Goal: Information Seeking & Learning: Find specific fact

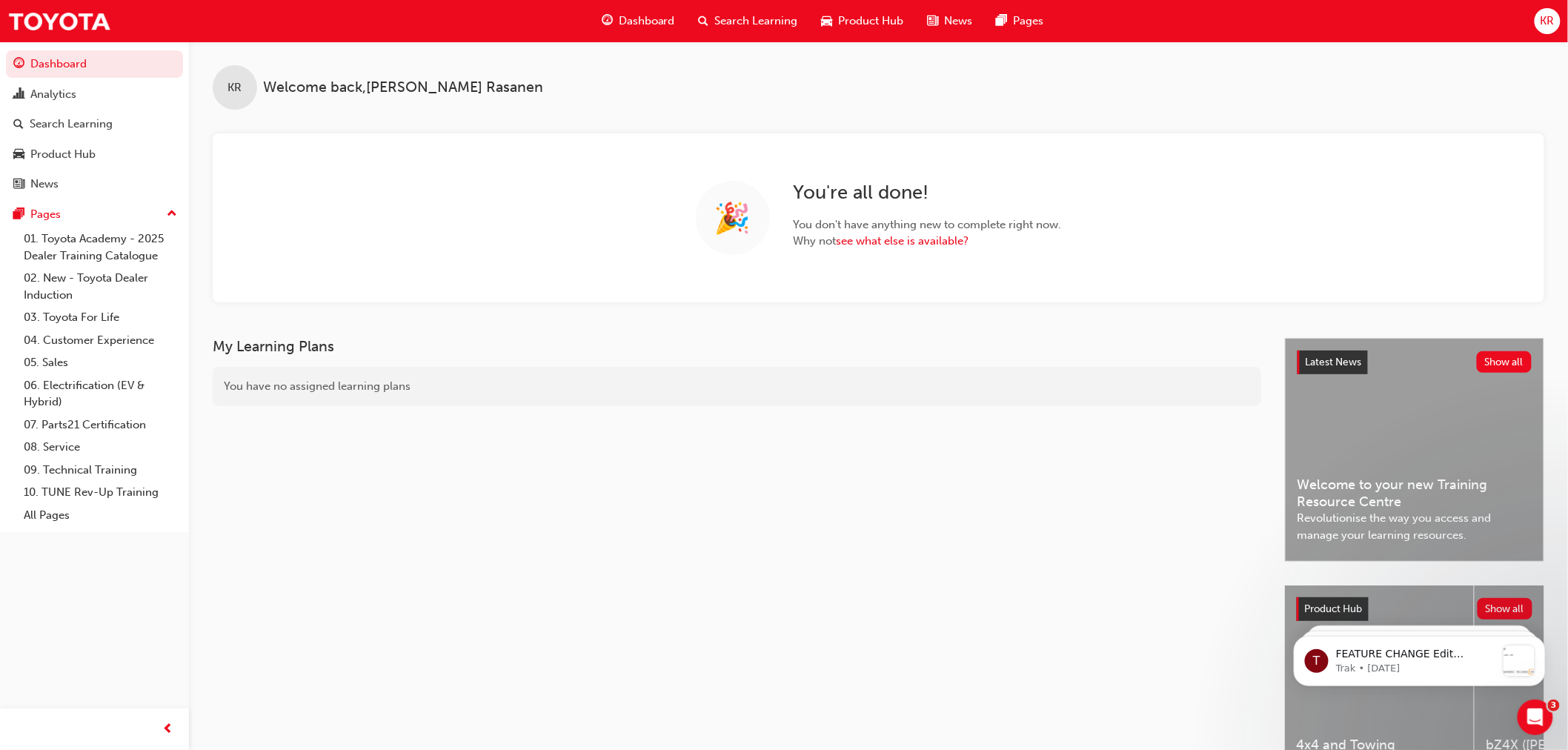
click at [756, 12] on span "Search Learning" at bounding box center [756, 21] width 83 height 17
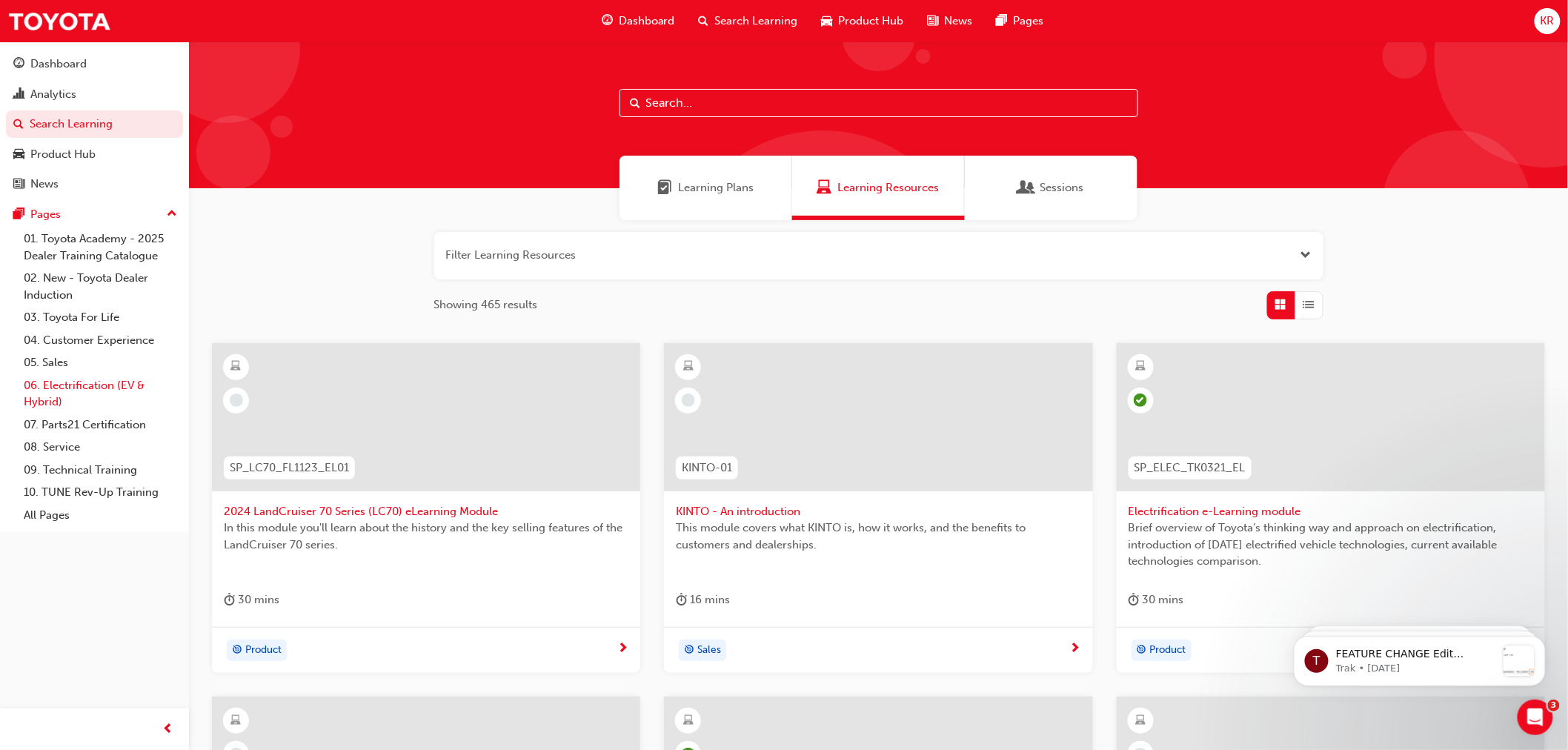
click at [77, 387] on link "06. Electrification (EV & Hybrid)" at bounding box center [100, 393] width 165 height 39
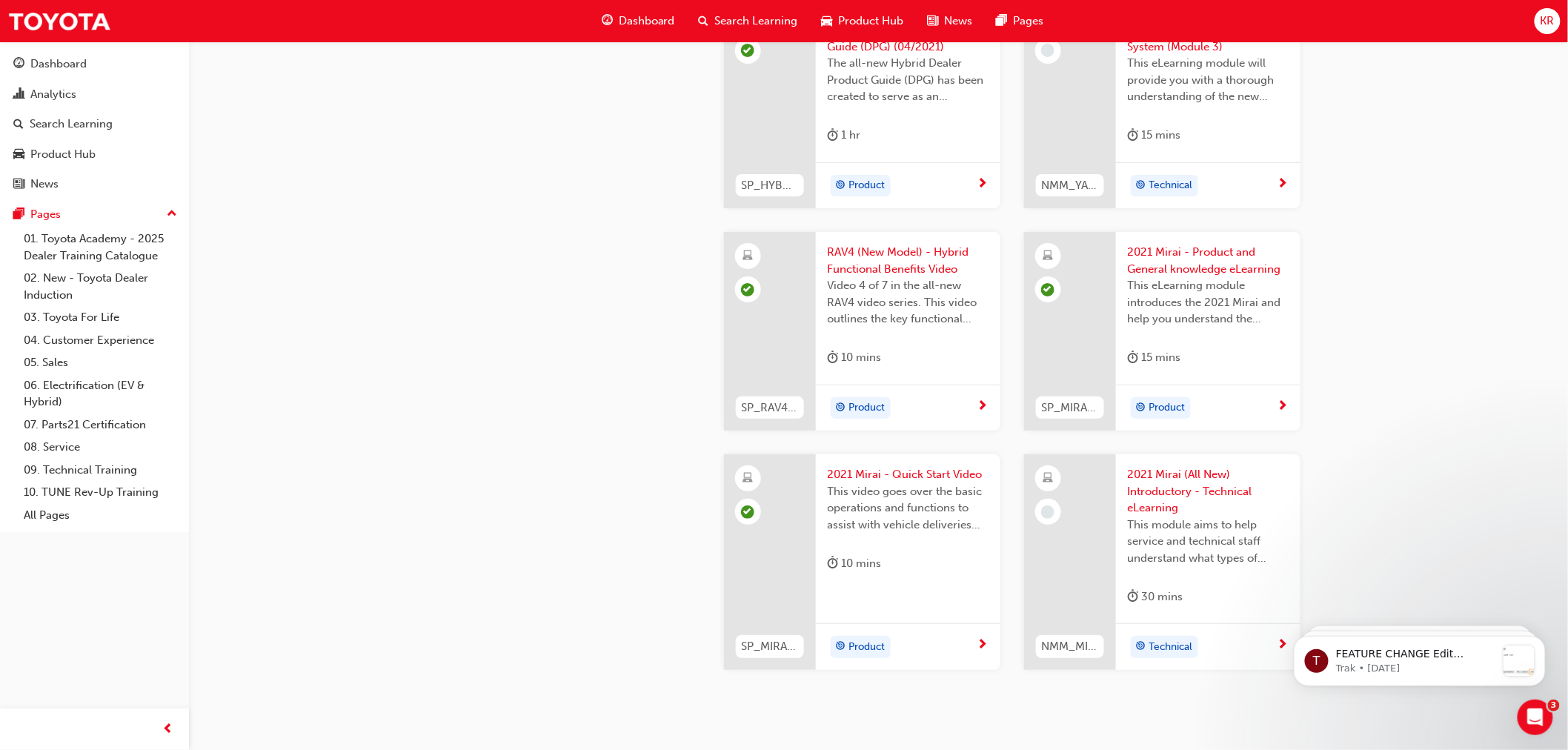
scroll to position [2389, 0]
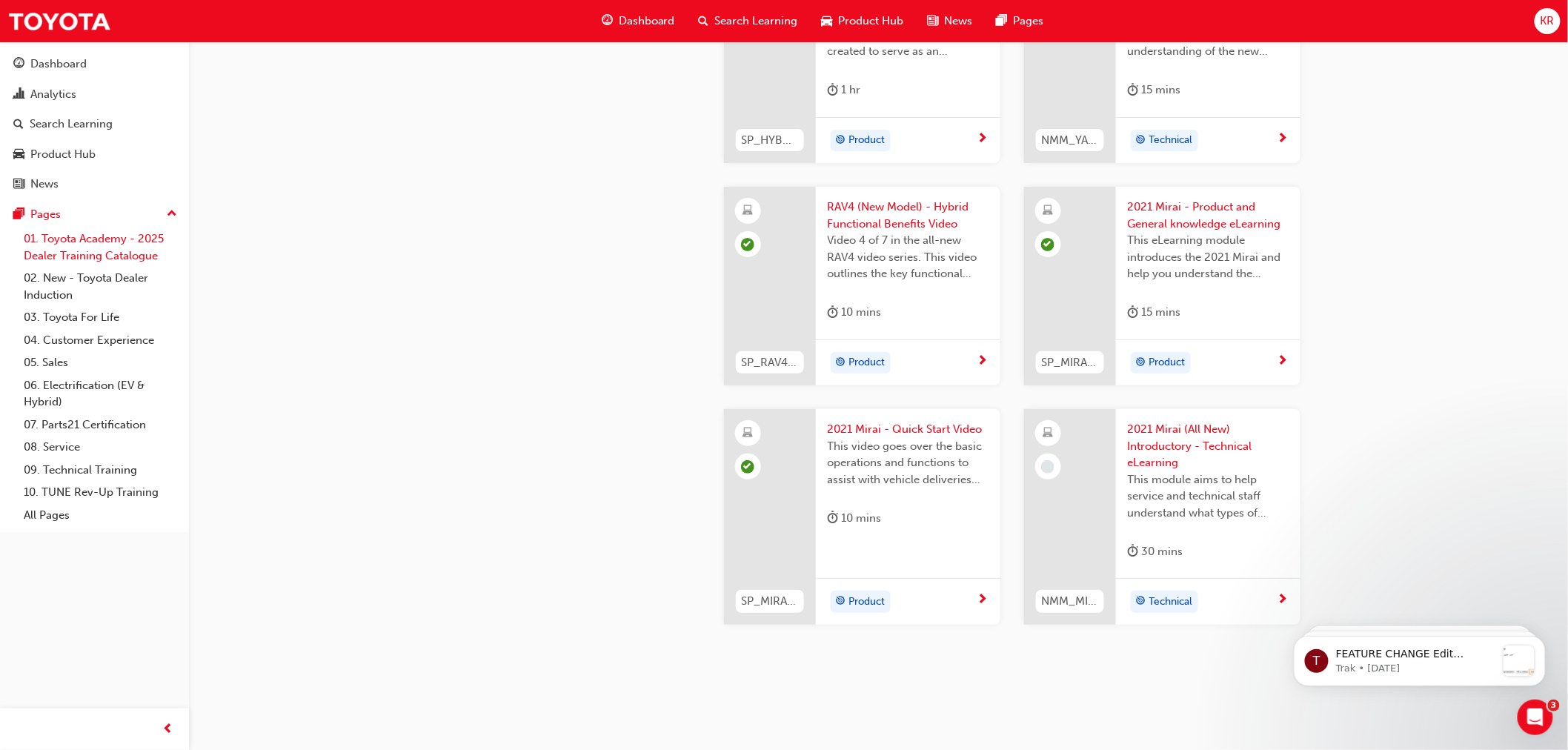
click at [57, 261] on link "01. Toyota Academy - 2025 Dealer Training Catalogue" at bounding box center [100, 246] width 165 height 39
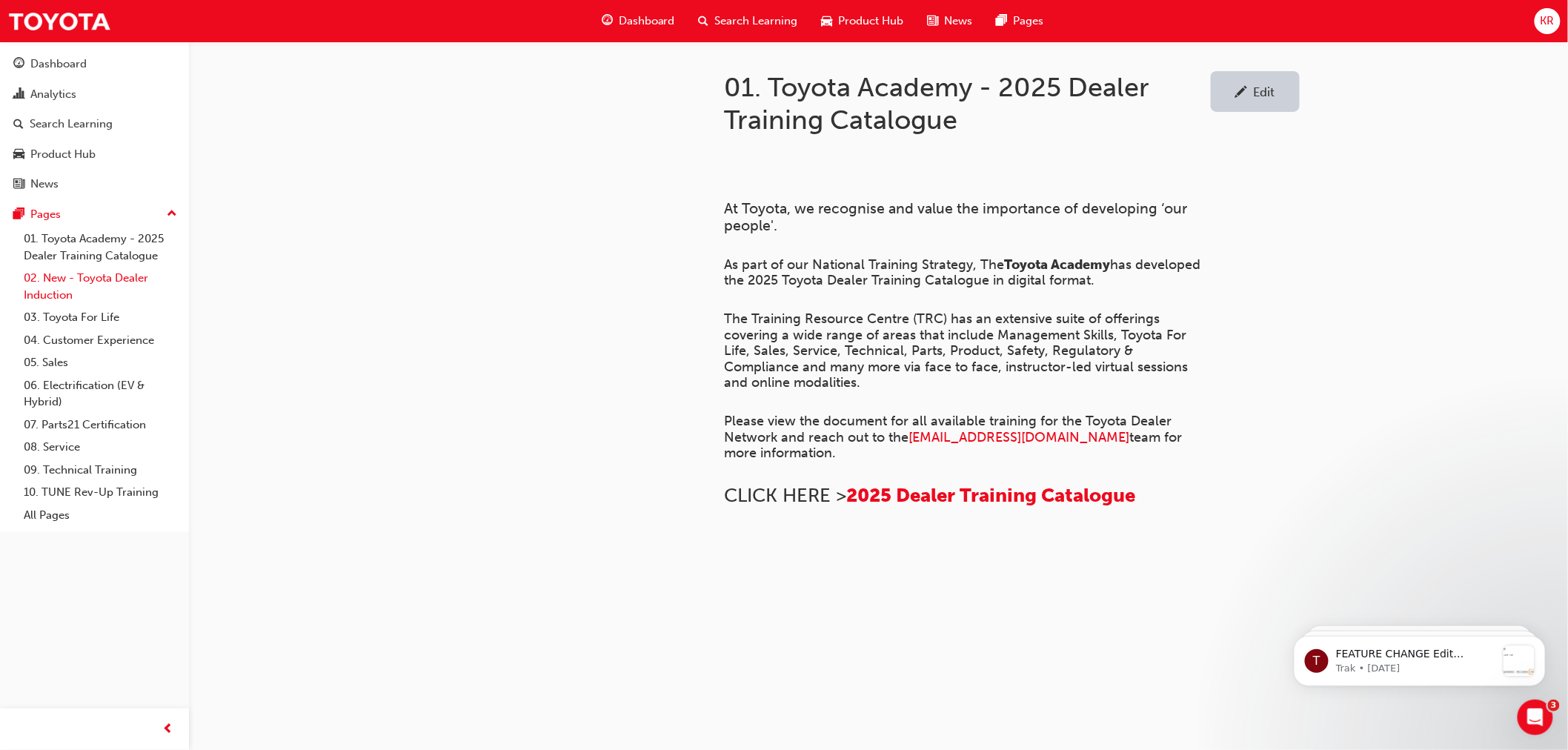
click at [48, 291] on link "02. New - Toyota Dealer Induction" at bounding box center [100, 286] width 165 height 39
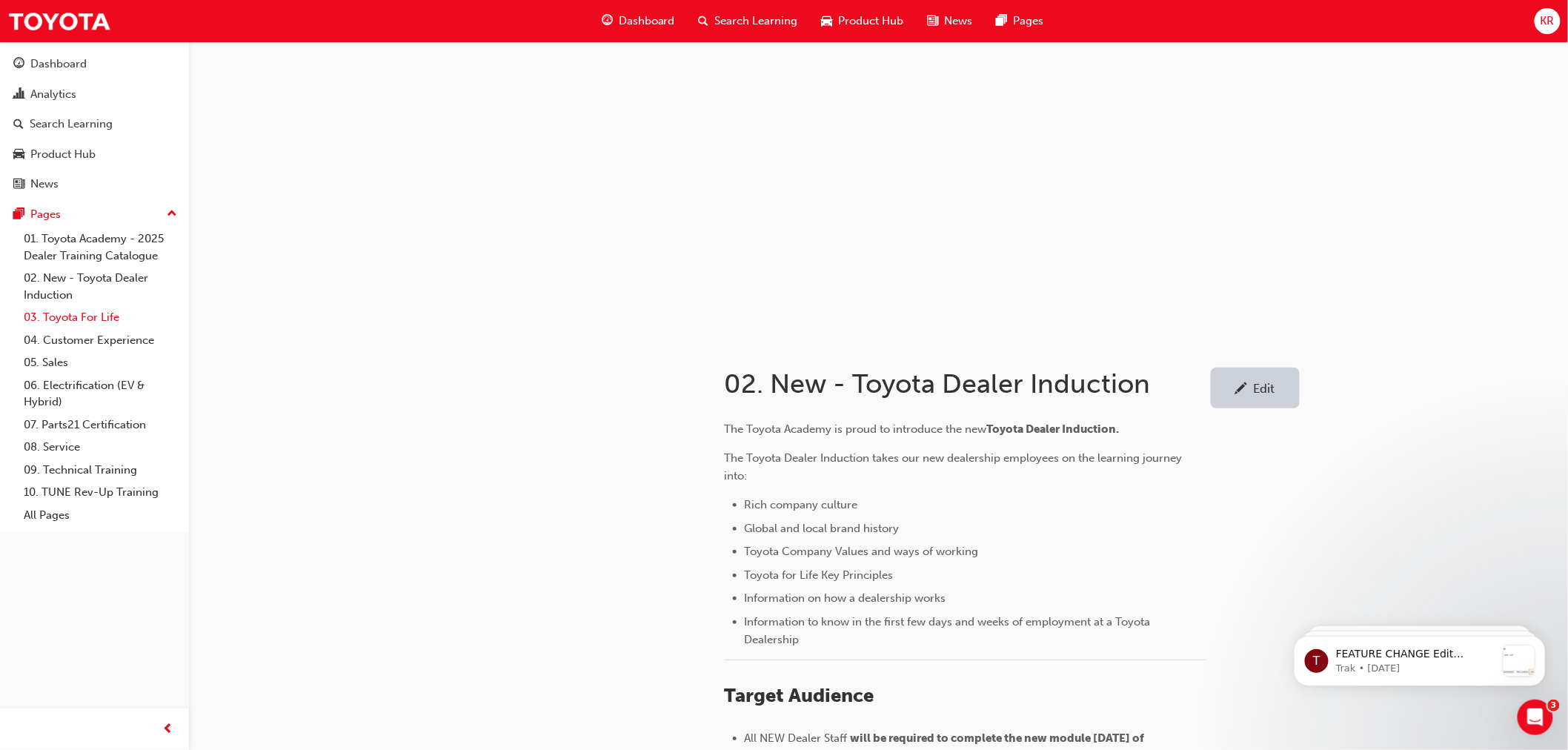
click at [50, 318] on link "03. Toyota For Life" at bounding box center [100, 318] width 165 height 23
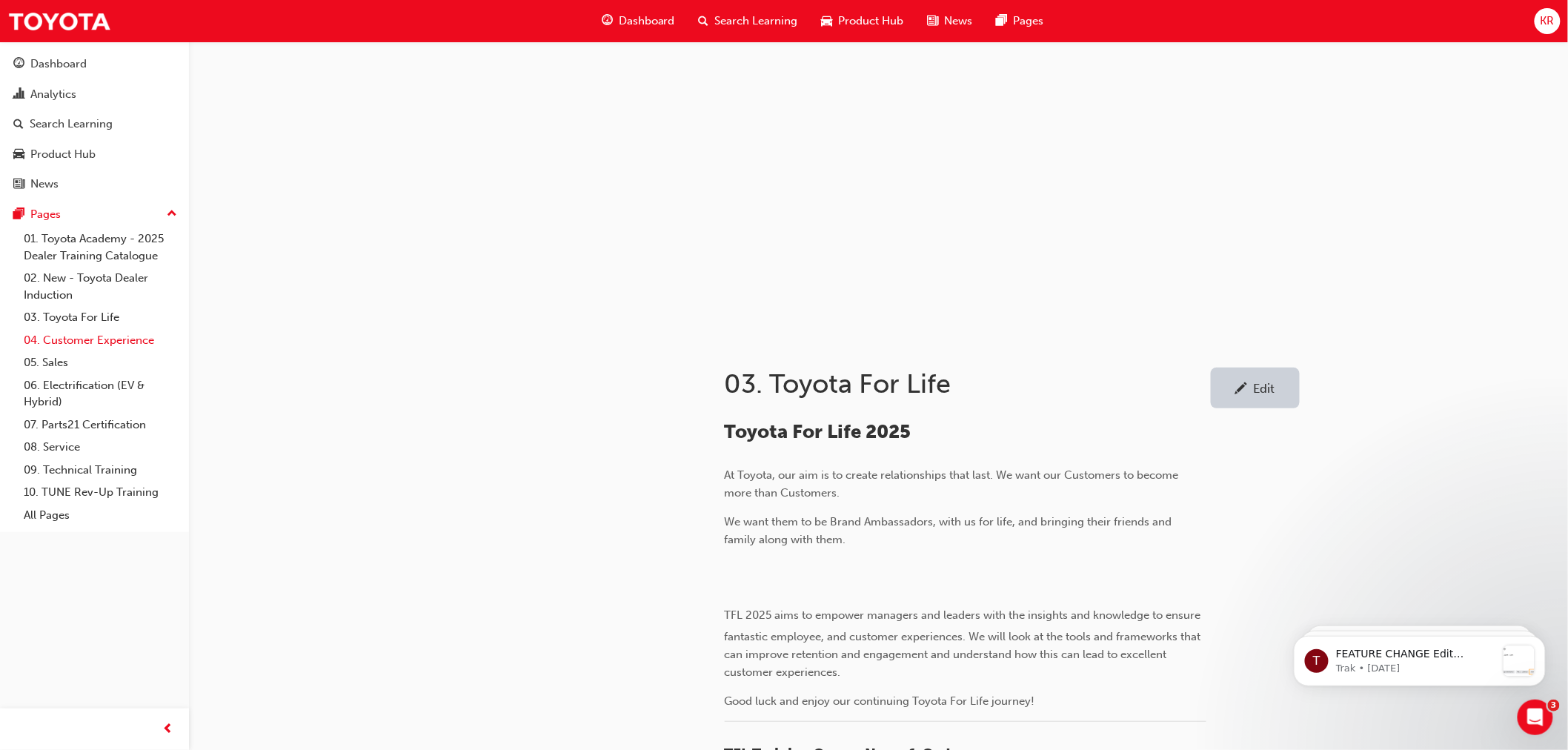
click at [52, 345] on link "04. Customer Experience" at bounding box center [100, 341] width 165 height 23
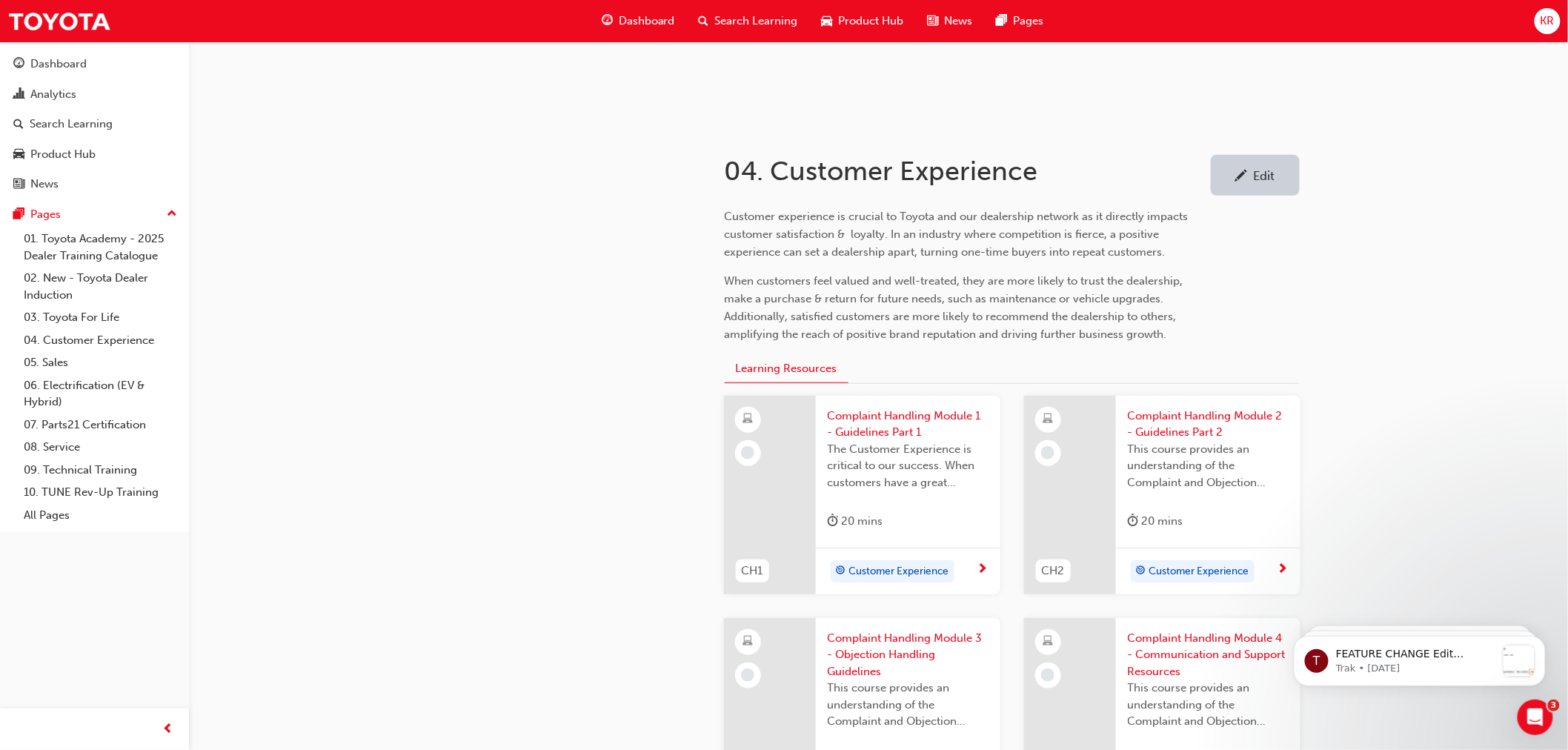
scroll to position [63, 0]
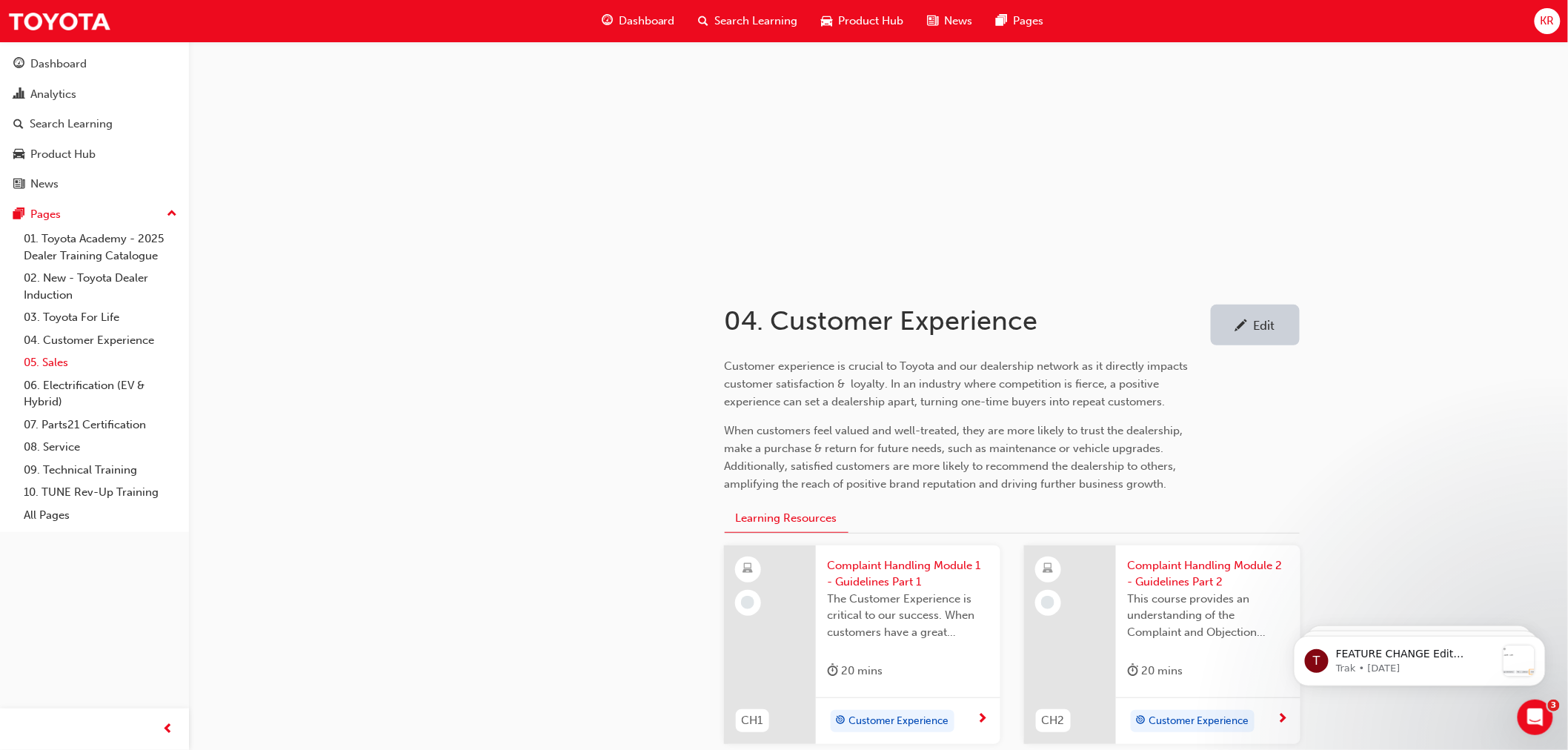
click at [56, 367] on link "05. Sales" at bounding box center [100, 363] width 165 height 23
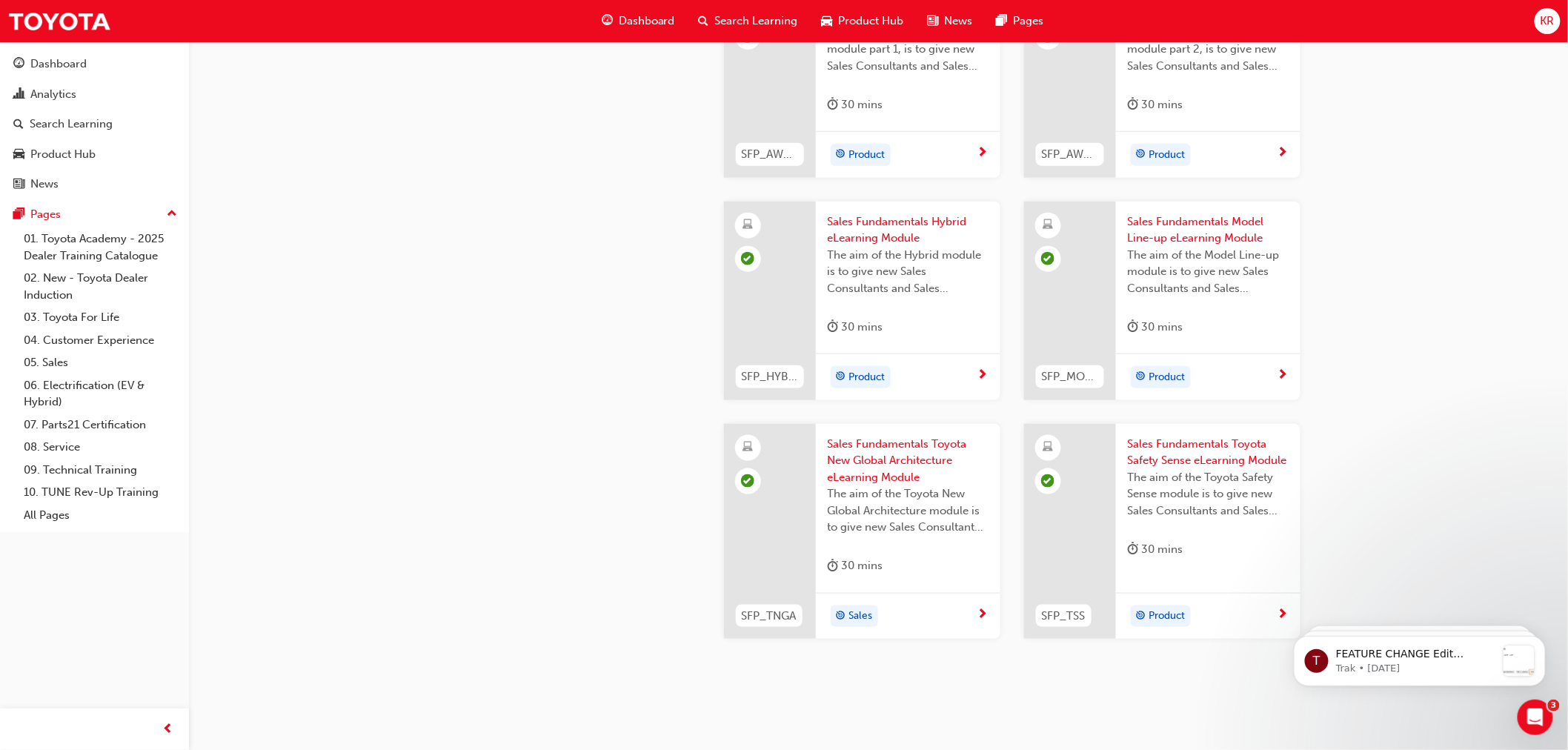
scroll to position [558, 0]
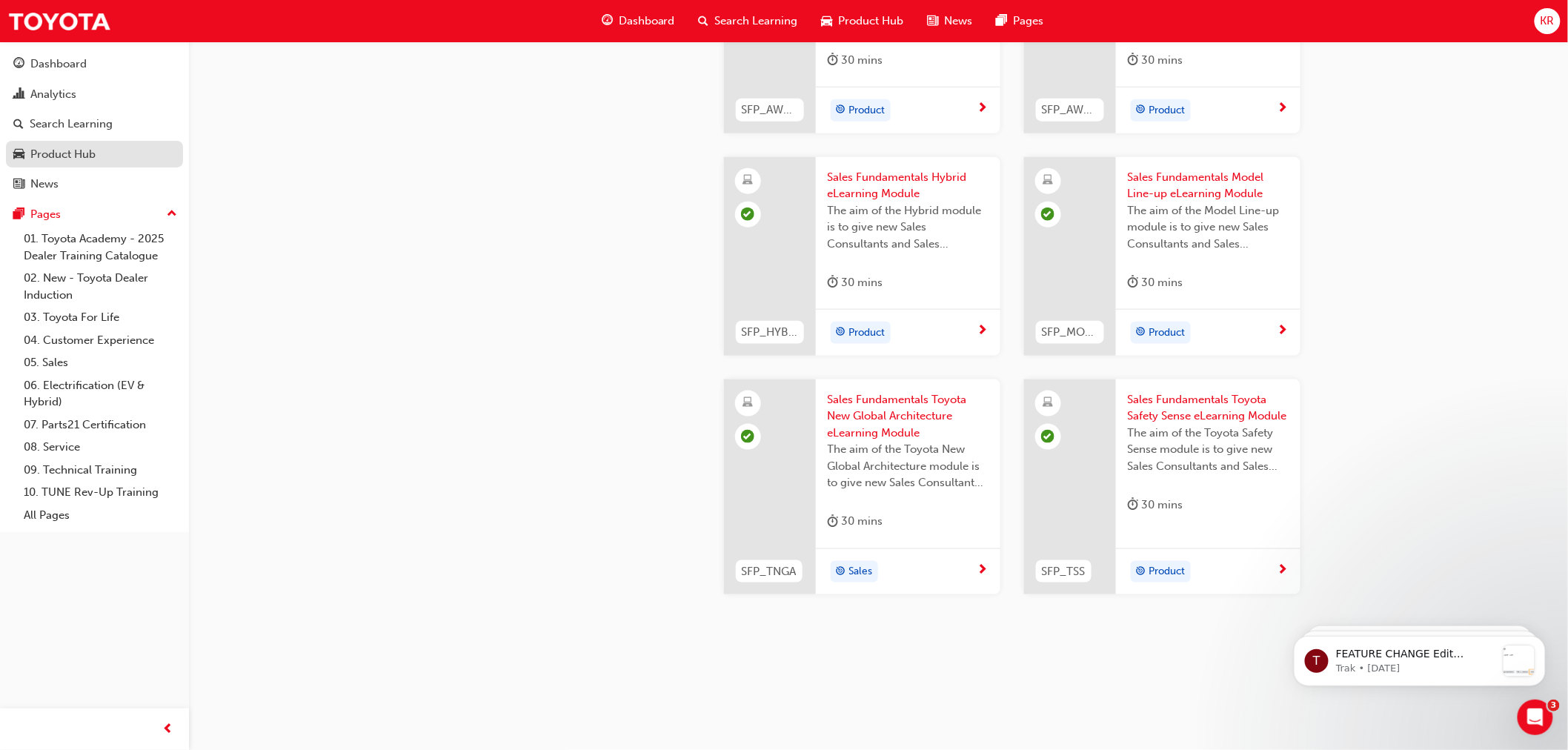
click at [52, 168] on link "Product Hub" at bounding box center [95, 154] width 177 height 27
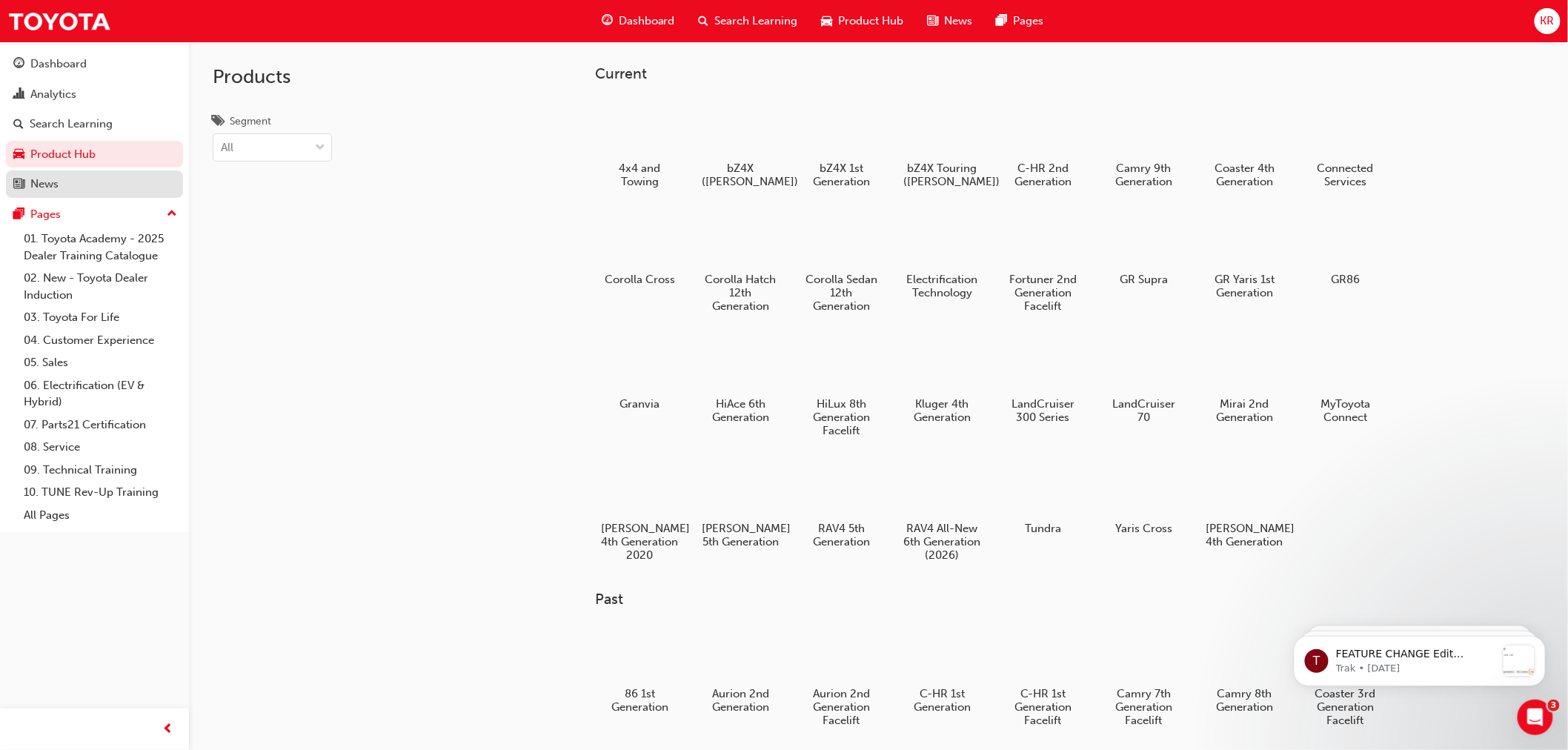
click at [52, 183] on div "News" at bounding box center [45, 184] width 28 height 17
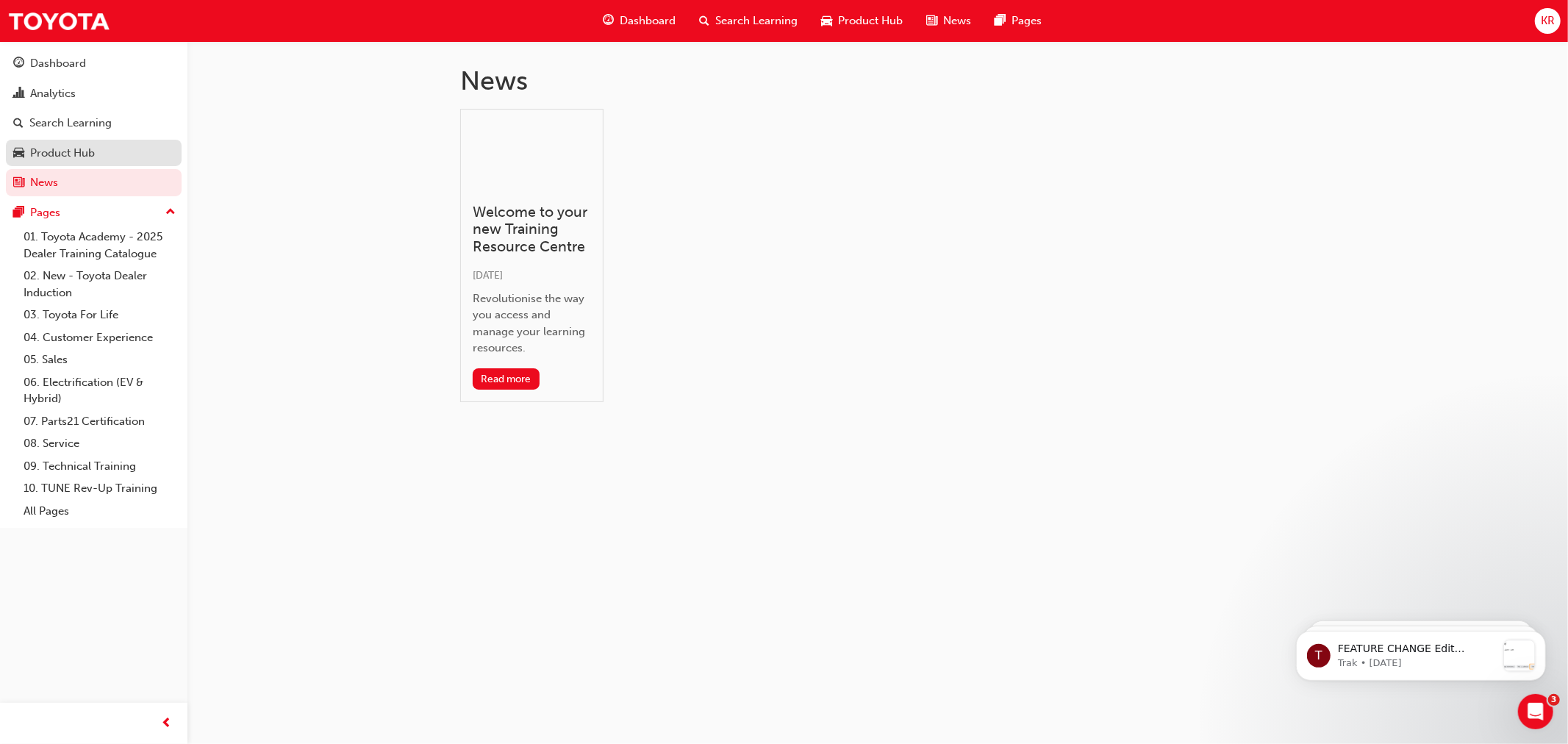
click at [49, 156] on div "Product Hub" at bounding box center [63, 153] width 65 height 17
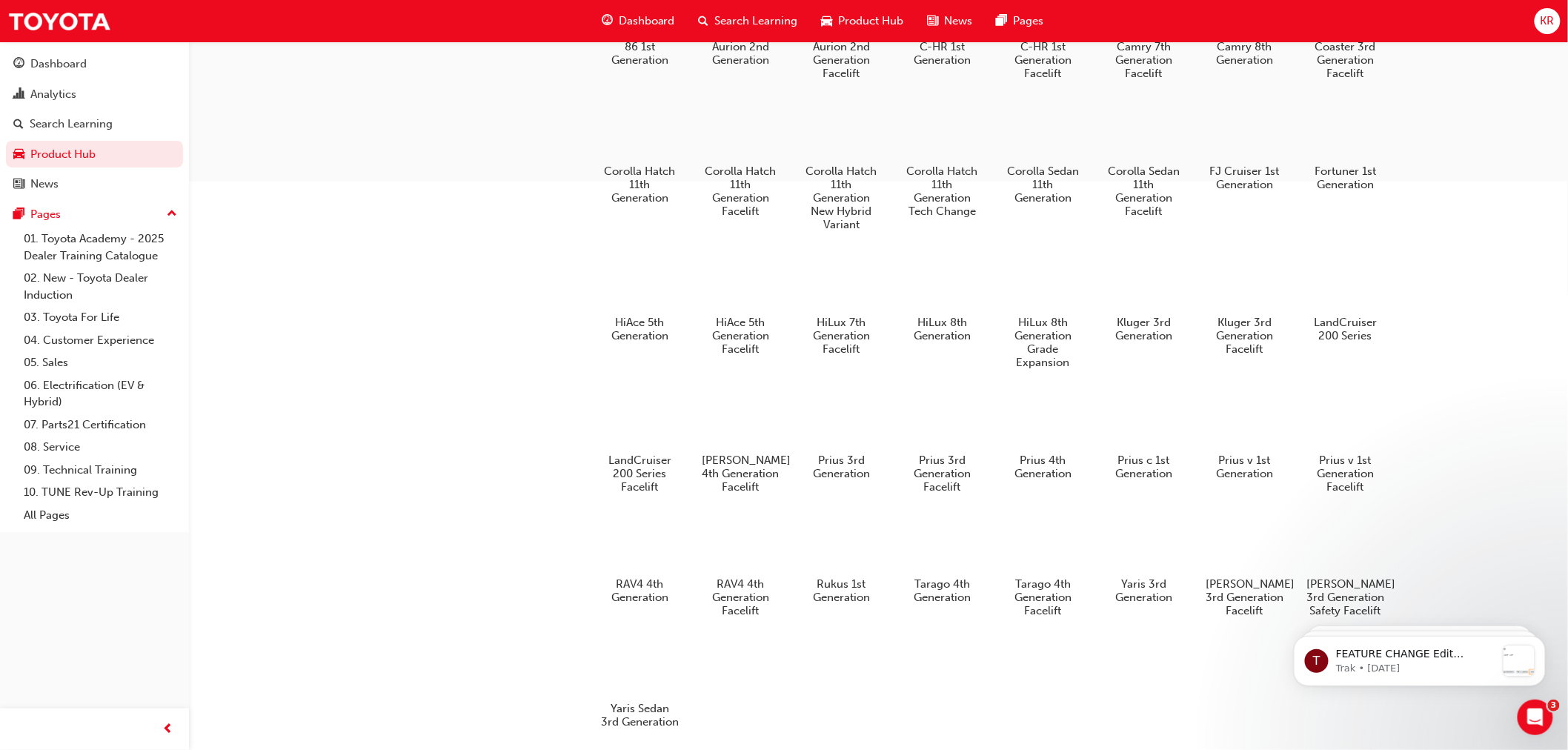
scroll to position [729, 0]
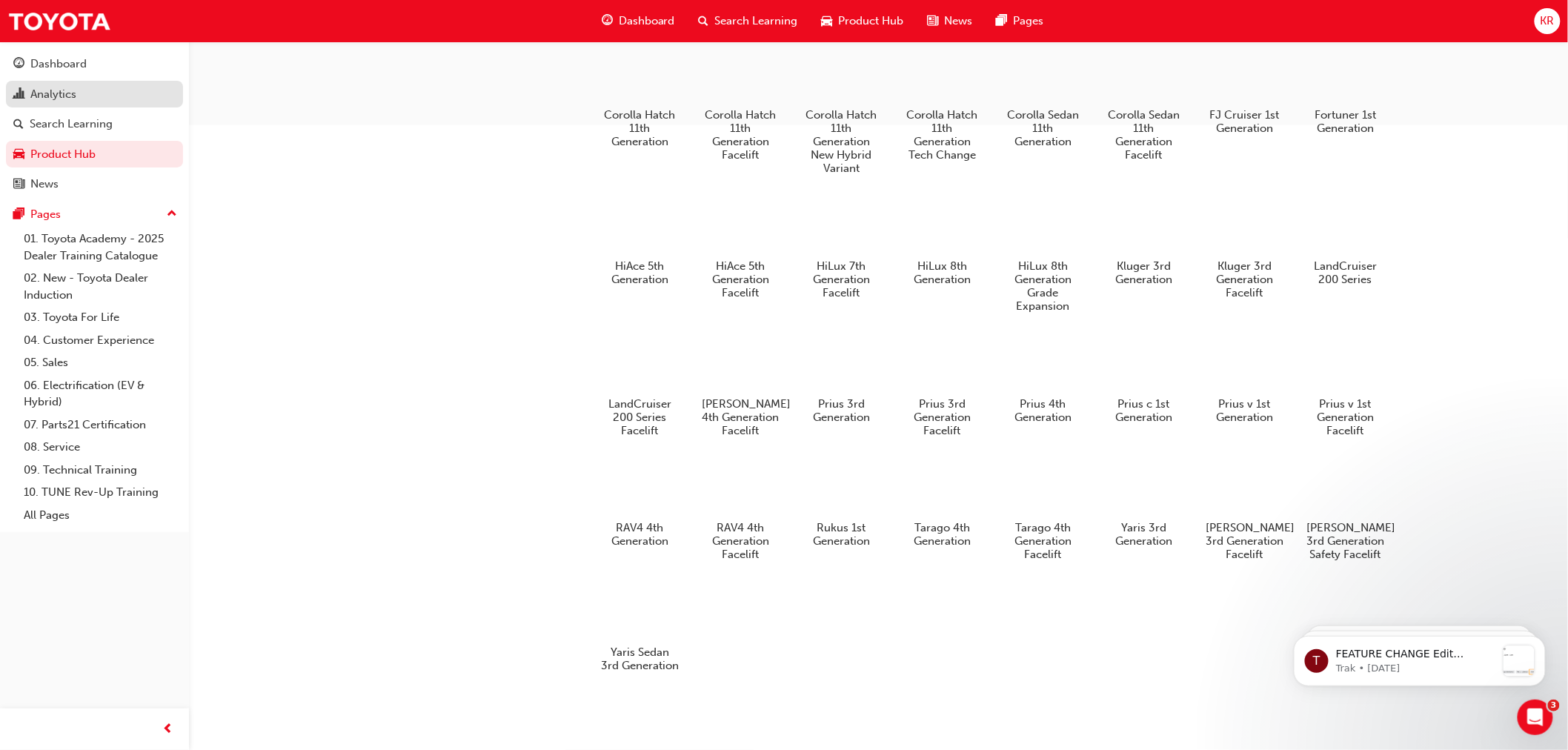
click at [64, 89] on div "Analytics" at bounding box center [53, 95] width 46 height 17
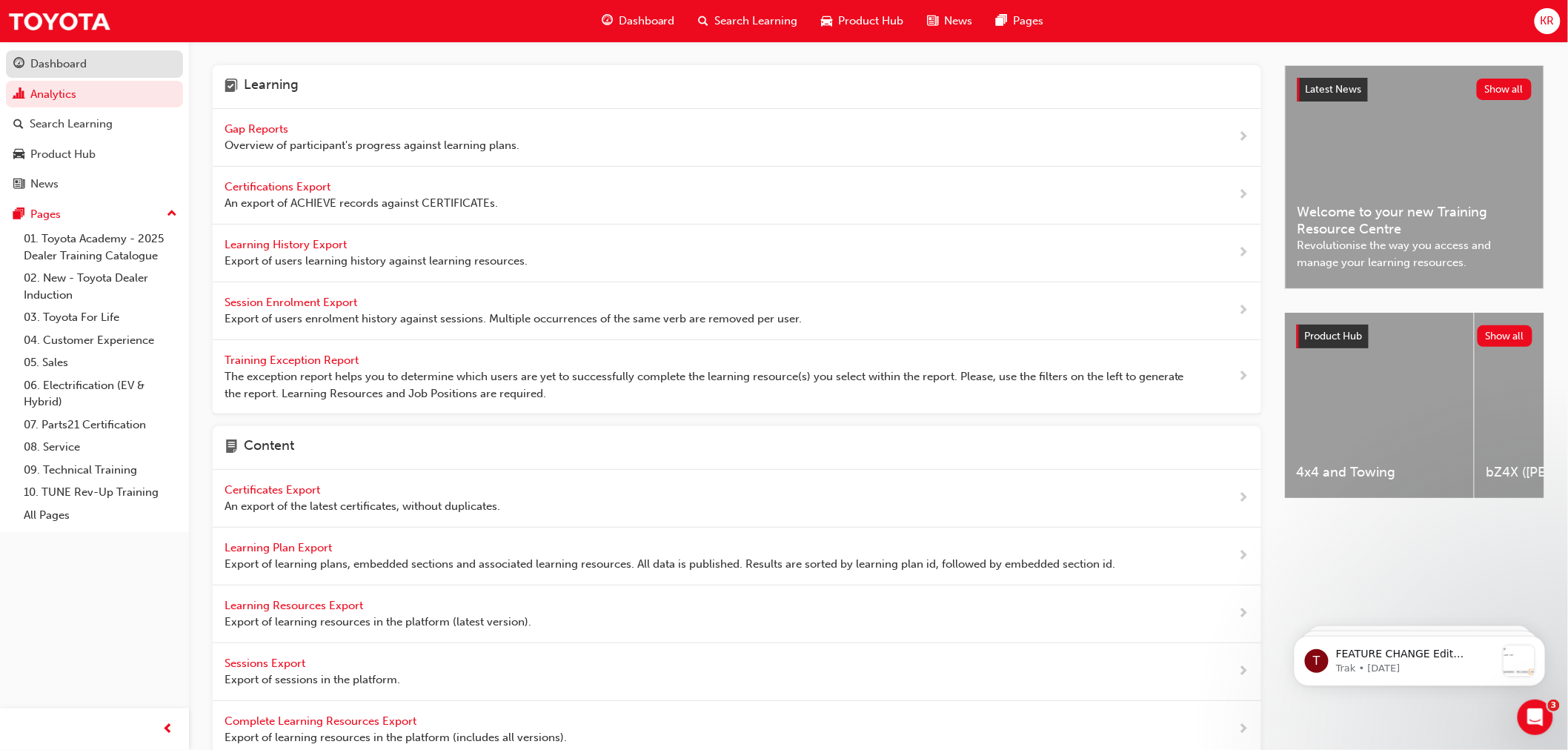
click at [81, 64] on div "Dashboard" at bounding box center [59, 64] width 56 height 17
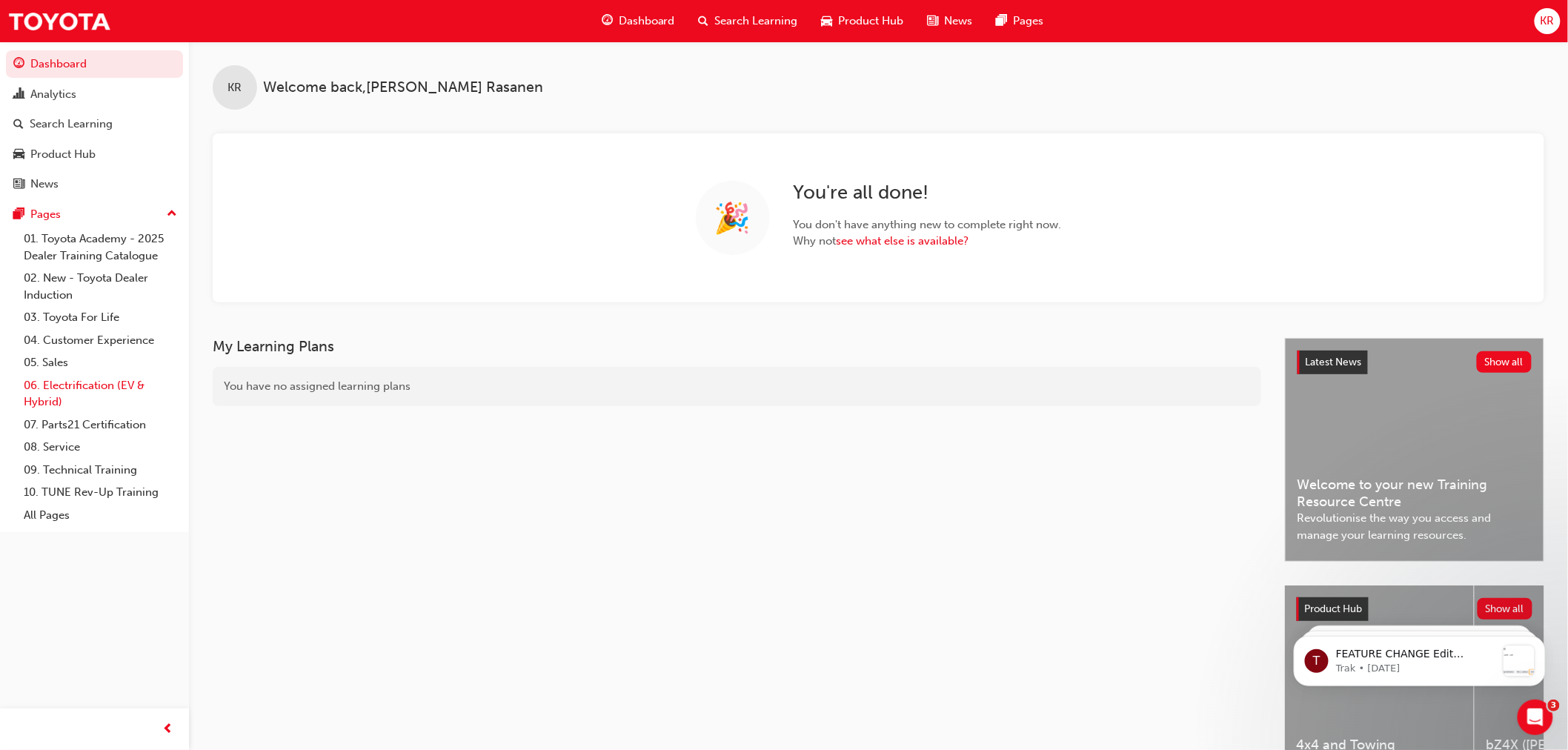
click at [51, 392] on link "06. Electrification (EV & Hybrid)" at bounding box center [100, 393] width 165 height 39
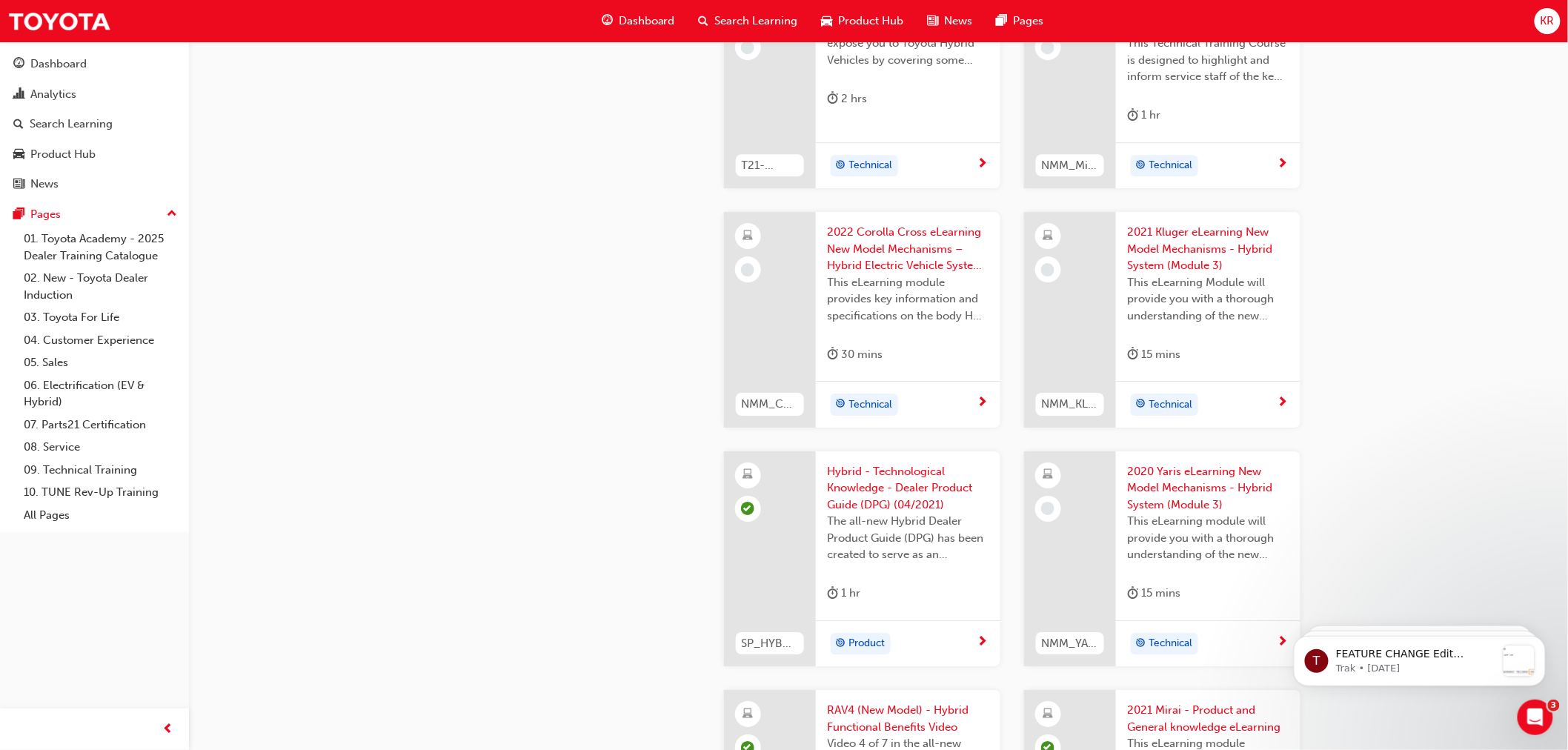
scroll to position [1483, 0]
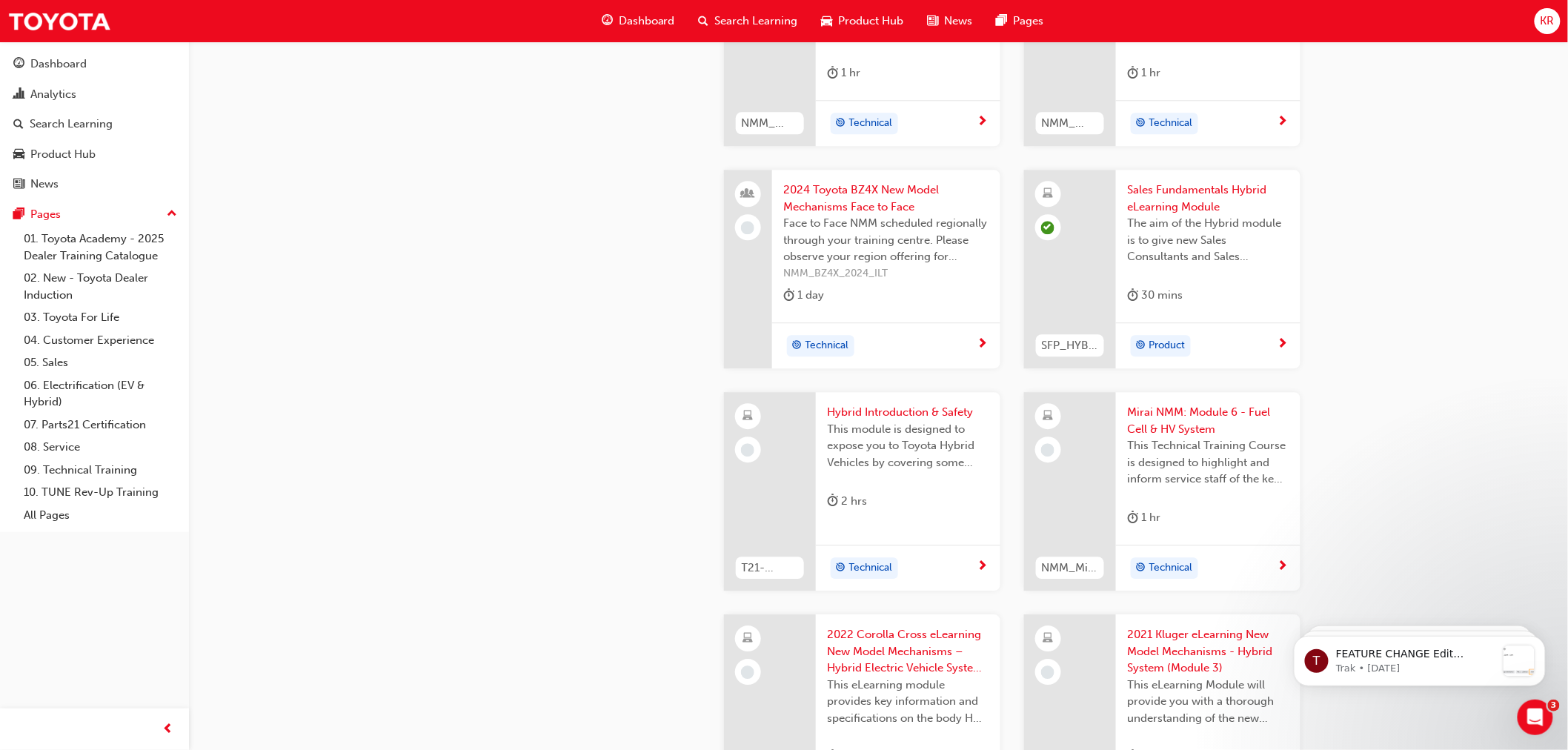
click at [769, 17] on span "Search Learning" at bounding box center [756, 21] width 83 height 17
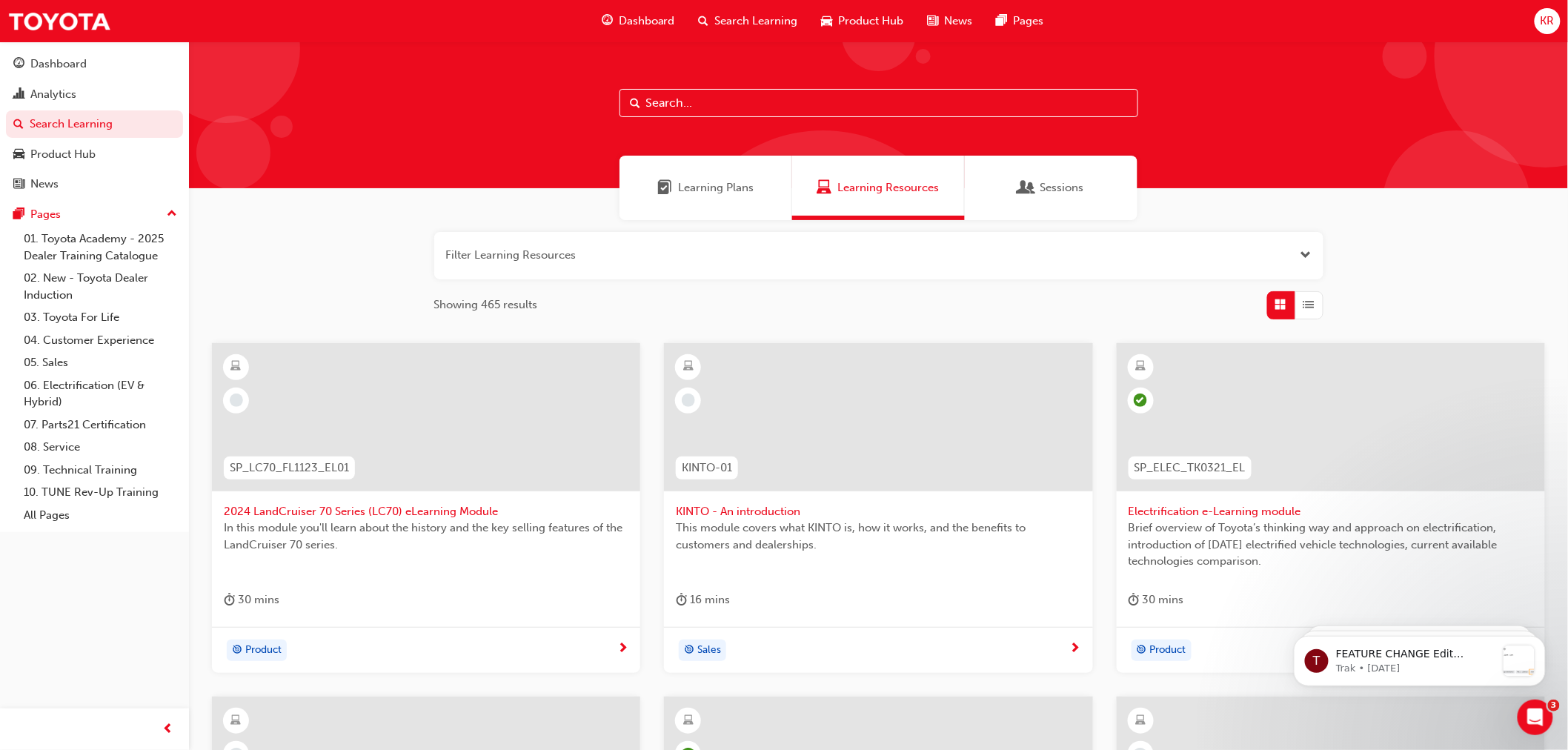
click at [676, 105] on input "text" at bounding box center [879, 103] width 519 height 28
type input "86 service manual"
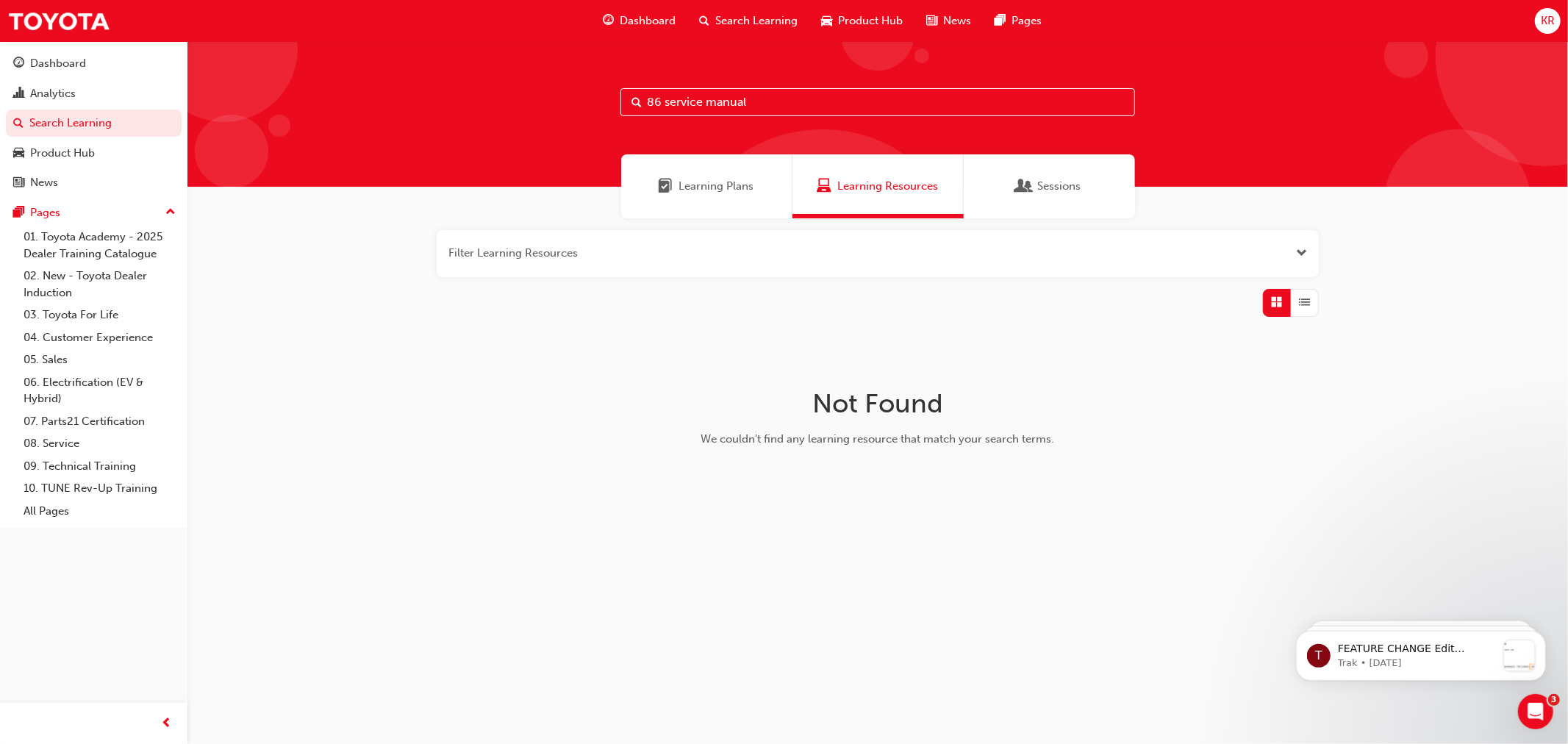
drag, startPoint x: 748, startPoint y: 100, endPoint x: 483, endPoint y: 104, distance: 265.0
click at [483, 104] on div "86 service manual" at bounding box center [878, 114] width 1380 height 146
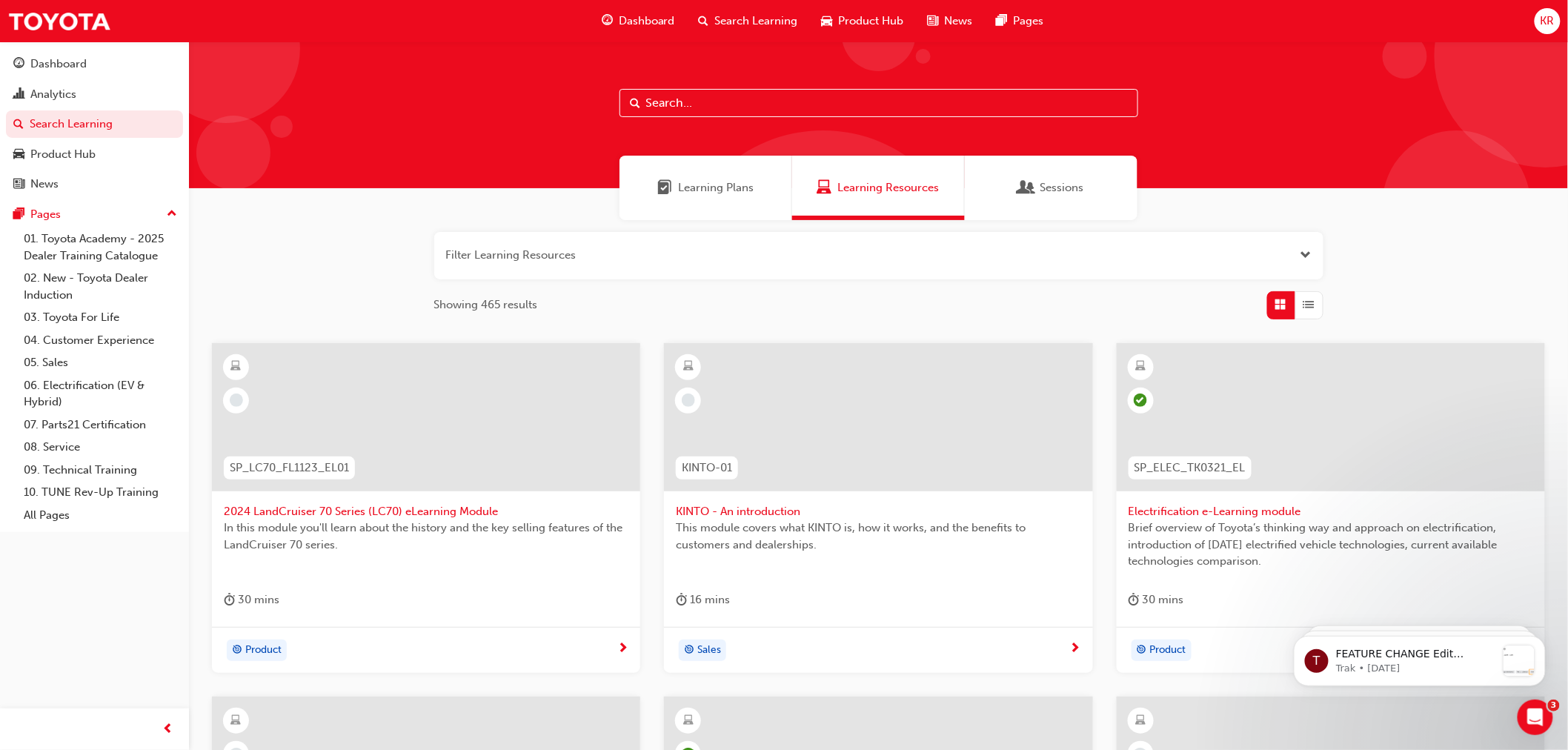
drag, startPoint x: 658, startPoint y: 105, endPoint x: 649, endPoint y: 112, distance: 11.4
click at [658, 106] on input "text" at bounding box center [879, 103] width 519 height 28
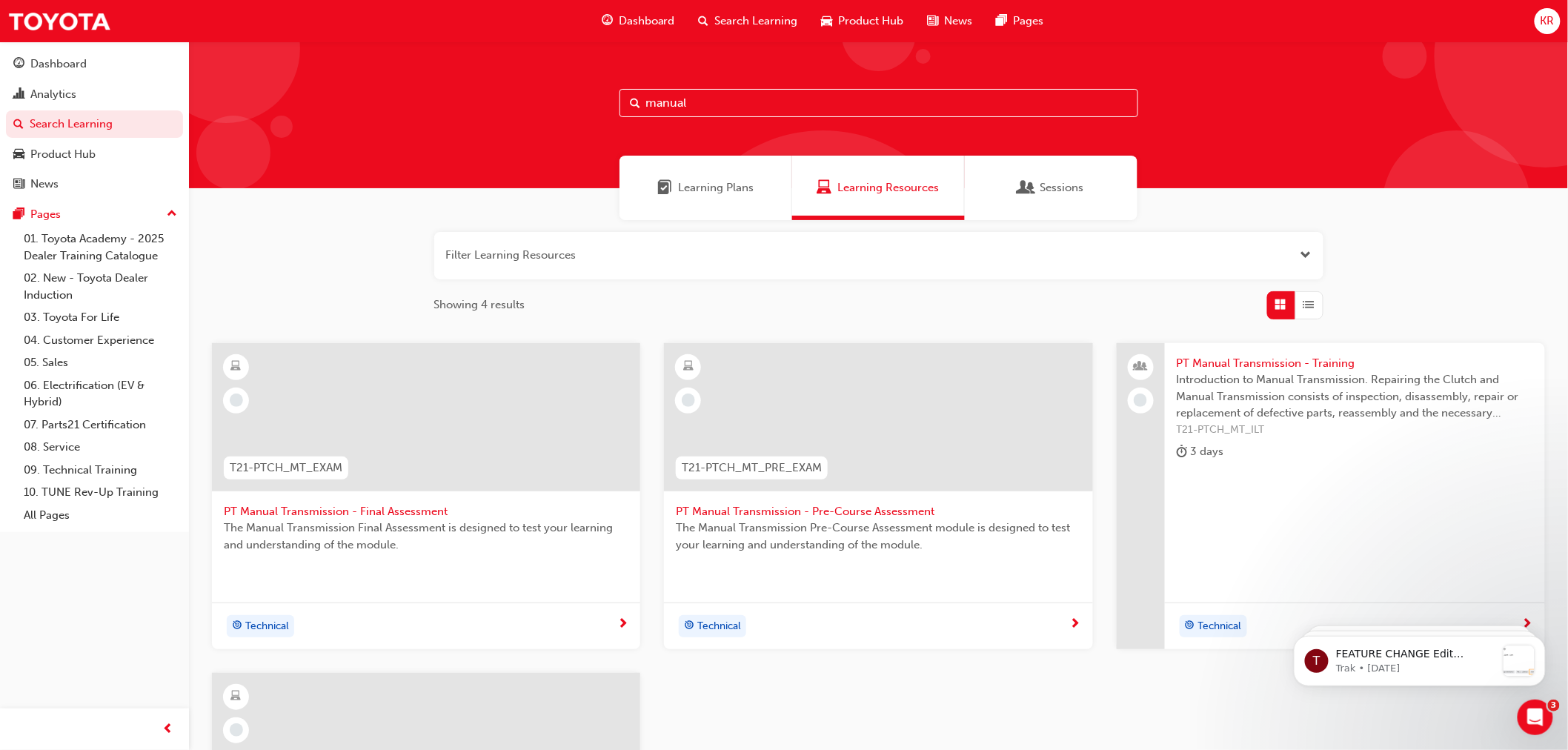
click at [640, 97] on div "manual" at bounding box center [879, 103] width 519 height 28
click at [649, 105] on input "manual" at bounding box center [879, 103] width 519 height 28
type input "owner manual"
